Goal: Go to known website: Access a specific website the user already knows

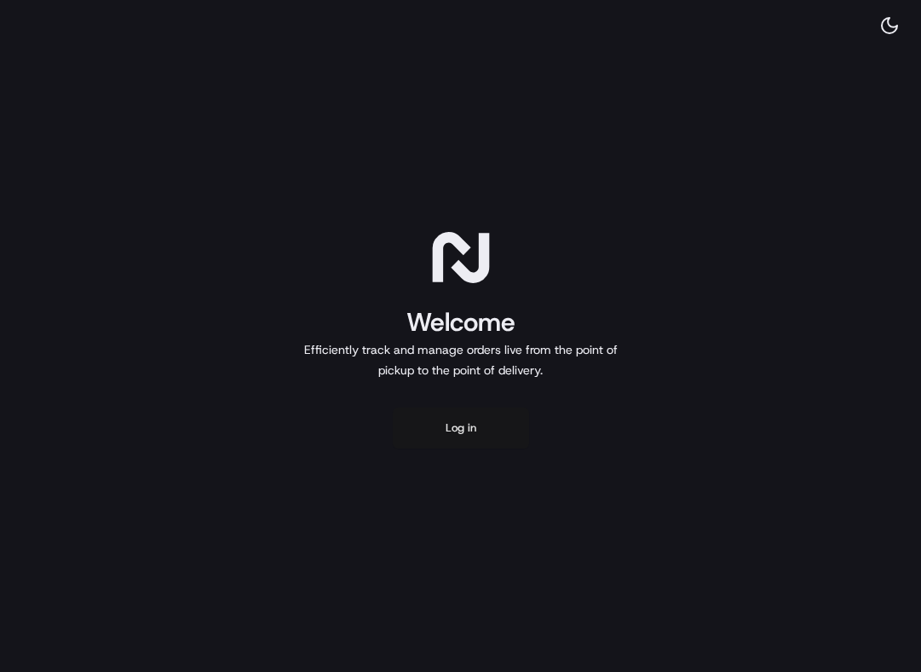
click at [450, 433] on button "Log in" at bounding box center [461, 427] width 136 height 41
